Goal: Entertainment & Leisure: Consume media (video, audio)

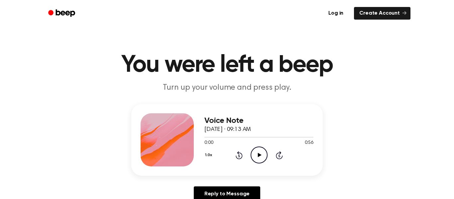
click at [235, 129] on span "[DATE] · 09:13 AM" at bounding box center [227, 130] width 46 height 6
click at [259, 155] on icon at bounding box center [259, 155] width 4 height 4
click at [258, 156] on icon "Pause Audio" at bounding box center [258, 154] width 17 height 17
click at [258, 156] on icon "Play Audio" at bounding box center [258, 154] width 17 height 17
click at [258, 156] on icon "Pause Audio" at bounding box center [258, 154] width 17 height 17
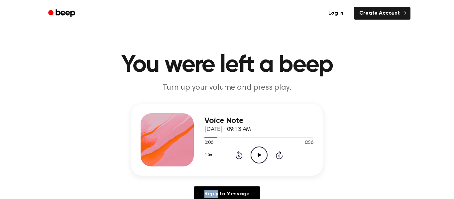
click at [258, 156] on icon "Play Audio" at bounding box center [258, 154] width 17 height 17
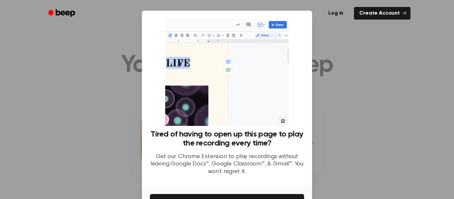
click at [338, 88] on div at bounding box center [227, 99] width 454 height 199
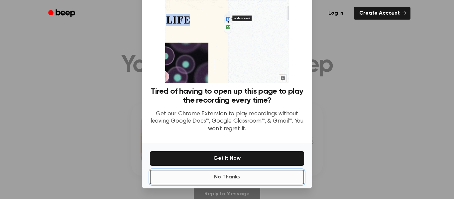
click at [257, 172] on button "No Thanks" at bounding box center [227, 177] width 154 height 15
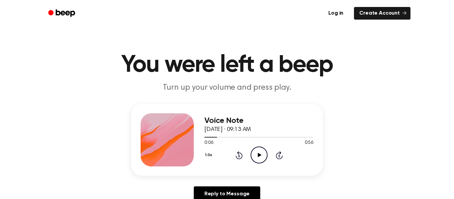
click at [258, 159] on icon "Play Audio" at bounding box center [258, 154] width 17 height 17
